Goal: Information Seeking & Learning: Learn about a topic

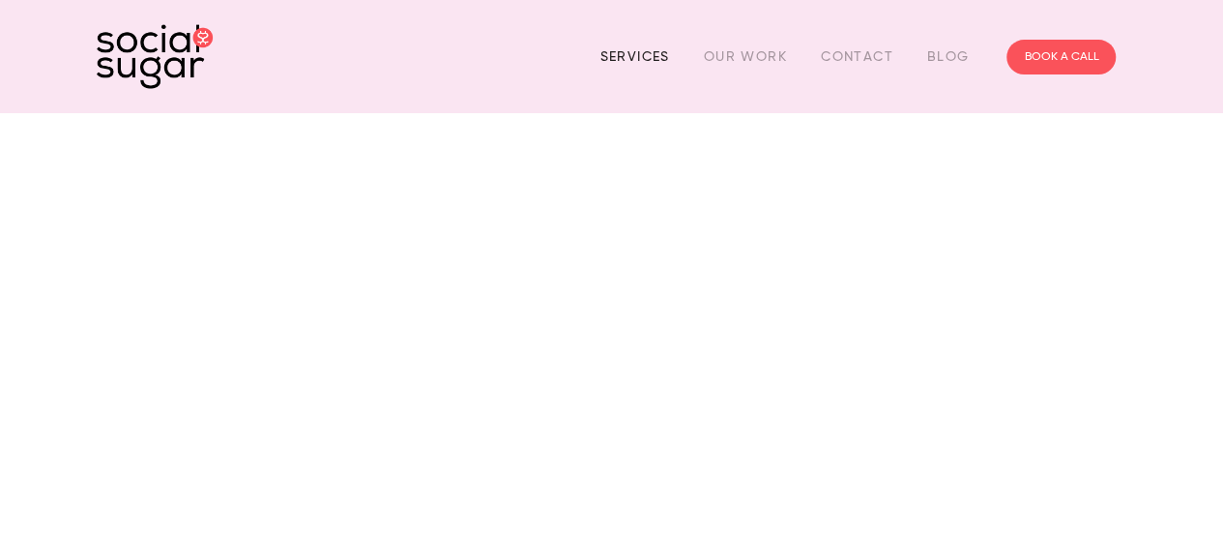
click at [632, 57] on link "Services" at bounding box center [634, 57] width 70 height 30
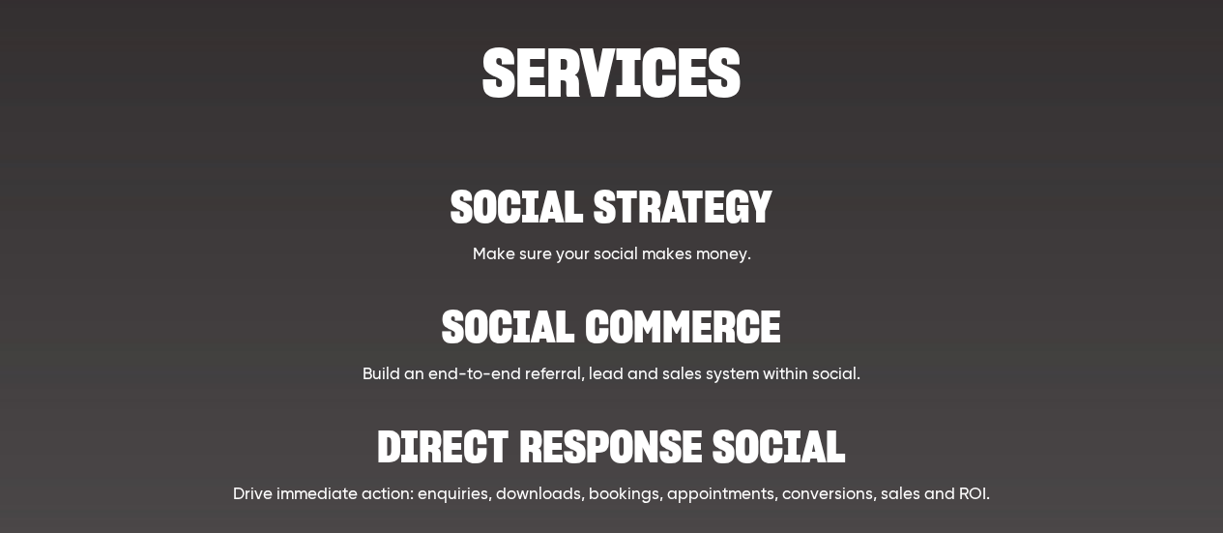
scroll to position [225, 0]
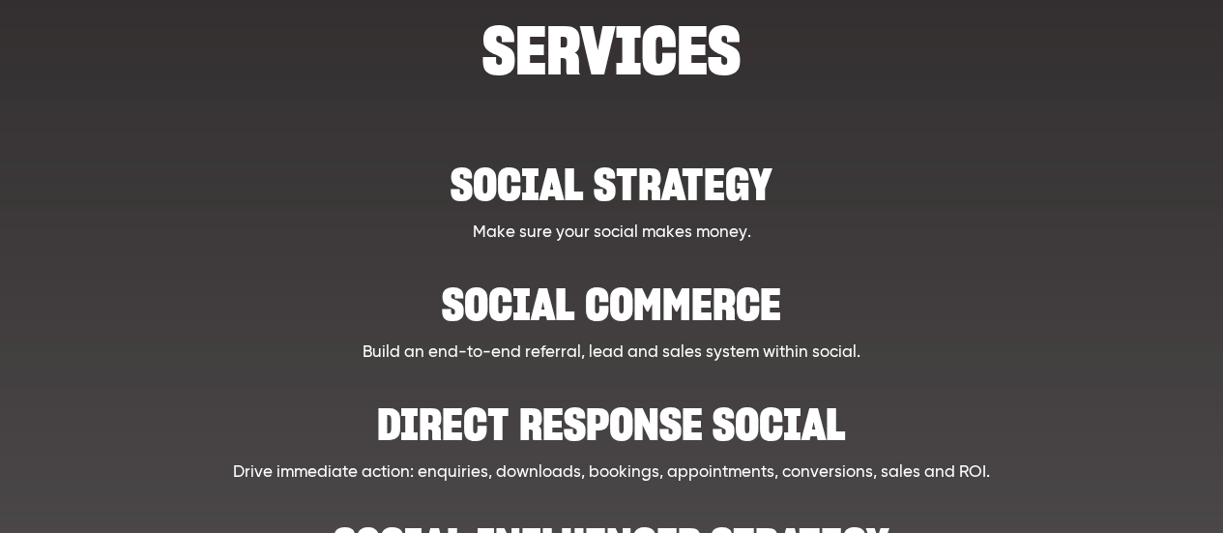
click at [648, 179] on h2 "Social strategy" at bounding box center [610, 174] width 887 height 59
